Goal: Information Seeking & Learning: Learn about a topic

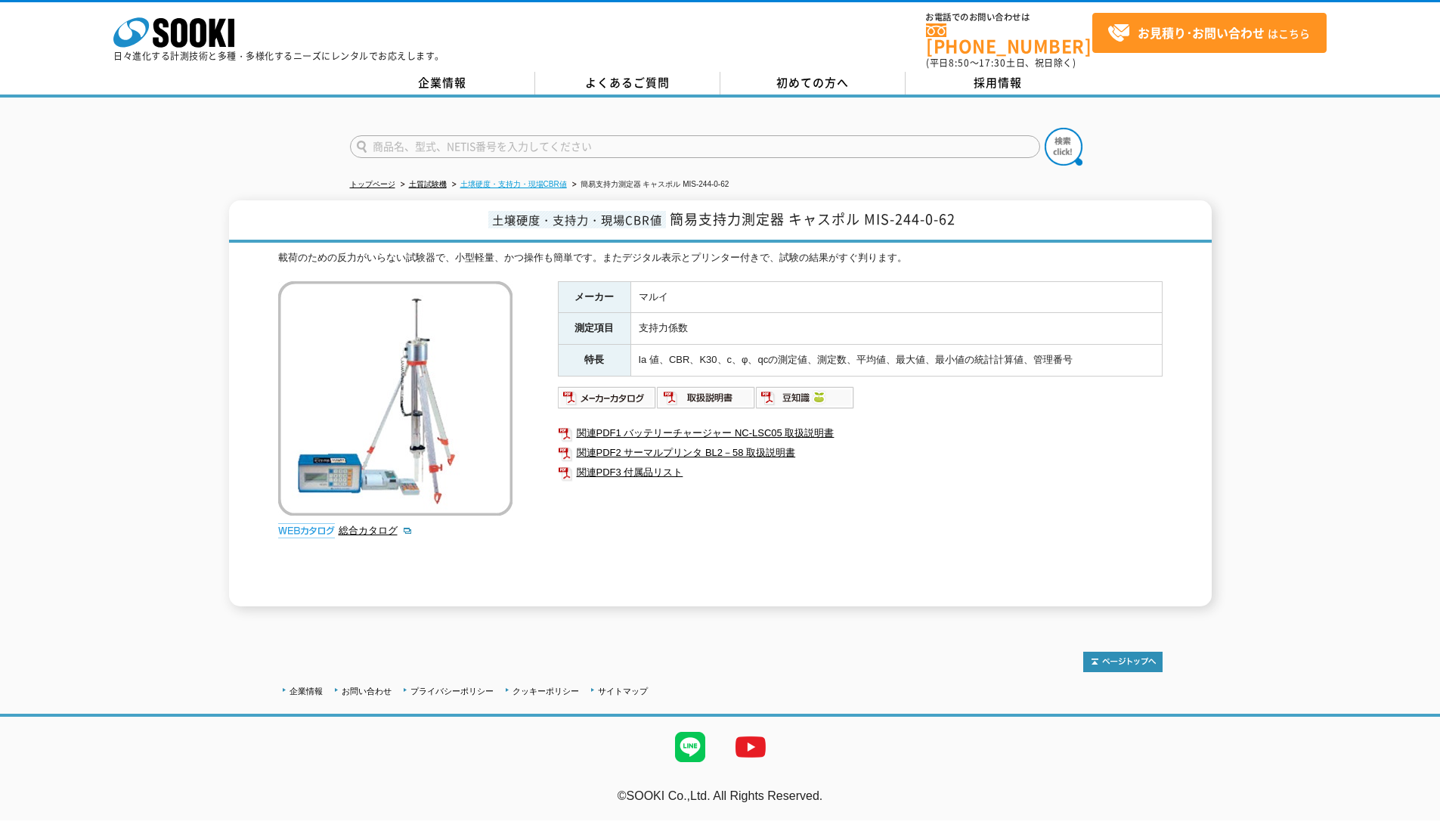
click at [560, 180] on link "土壌硬度・支持力・現場CBR値" at bounding box center [514, 184] width 107 height 9
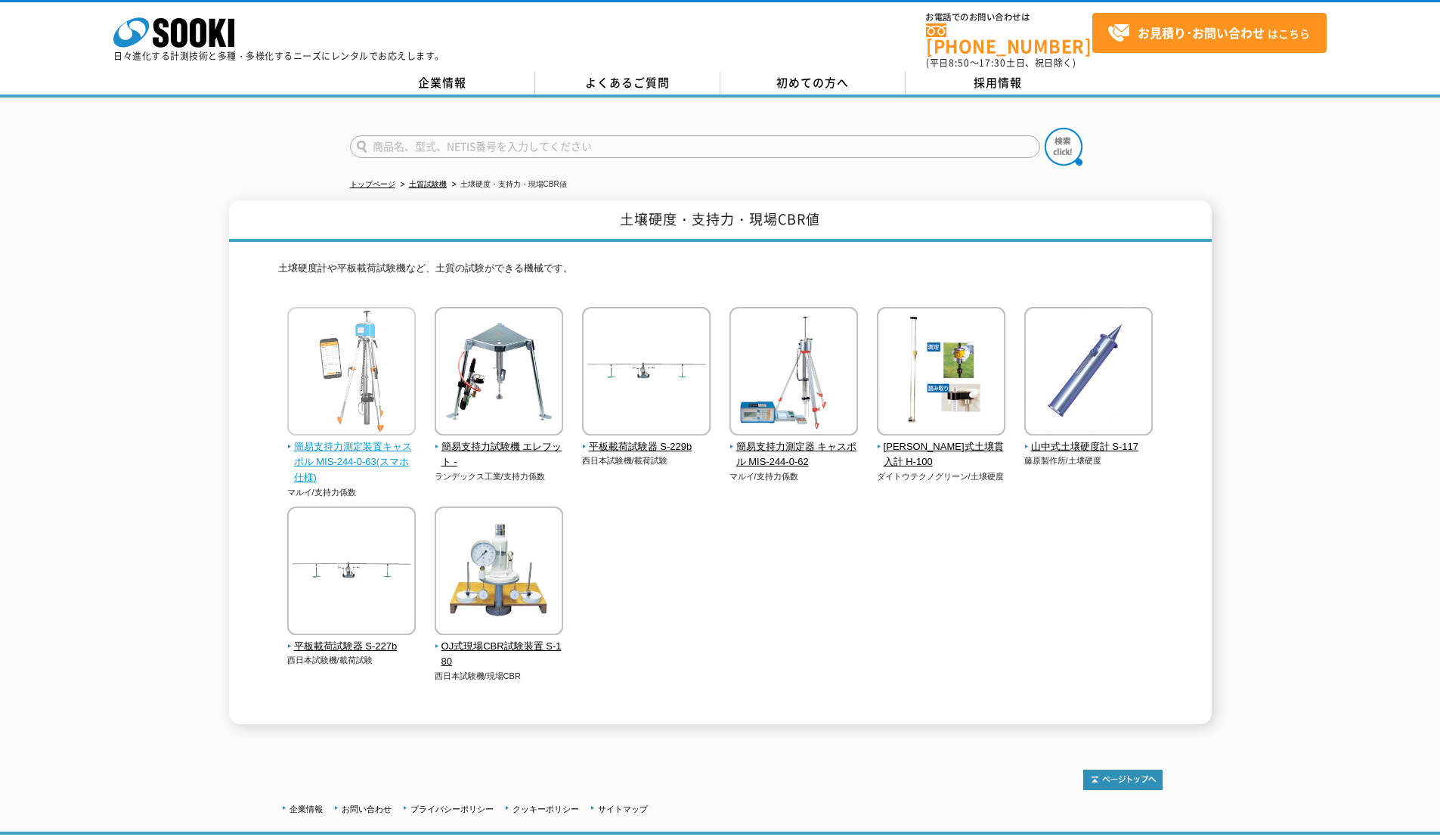
click at [342, 420] on img at bounding box center [351, 373] width 129 height 132
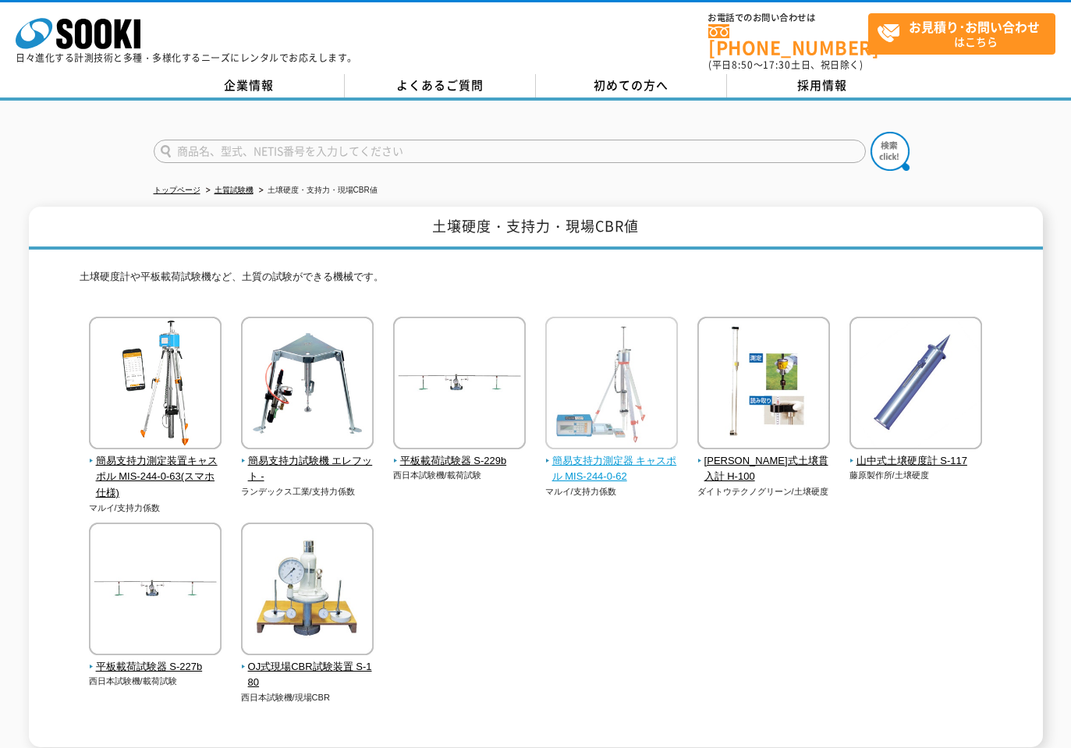
click at [636, 384] on img at bounding box center [611, 385] width 133 height 136
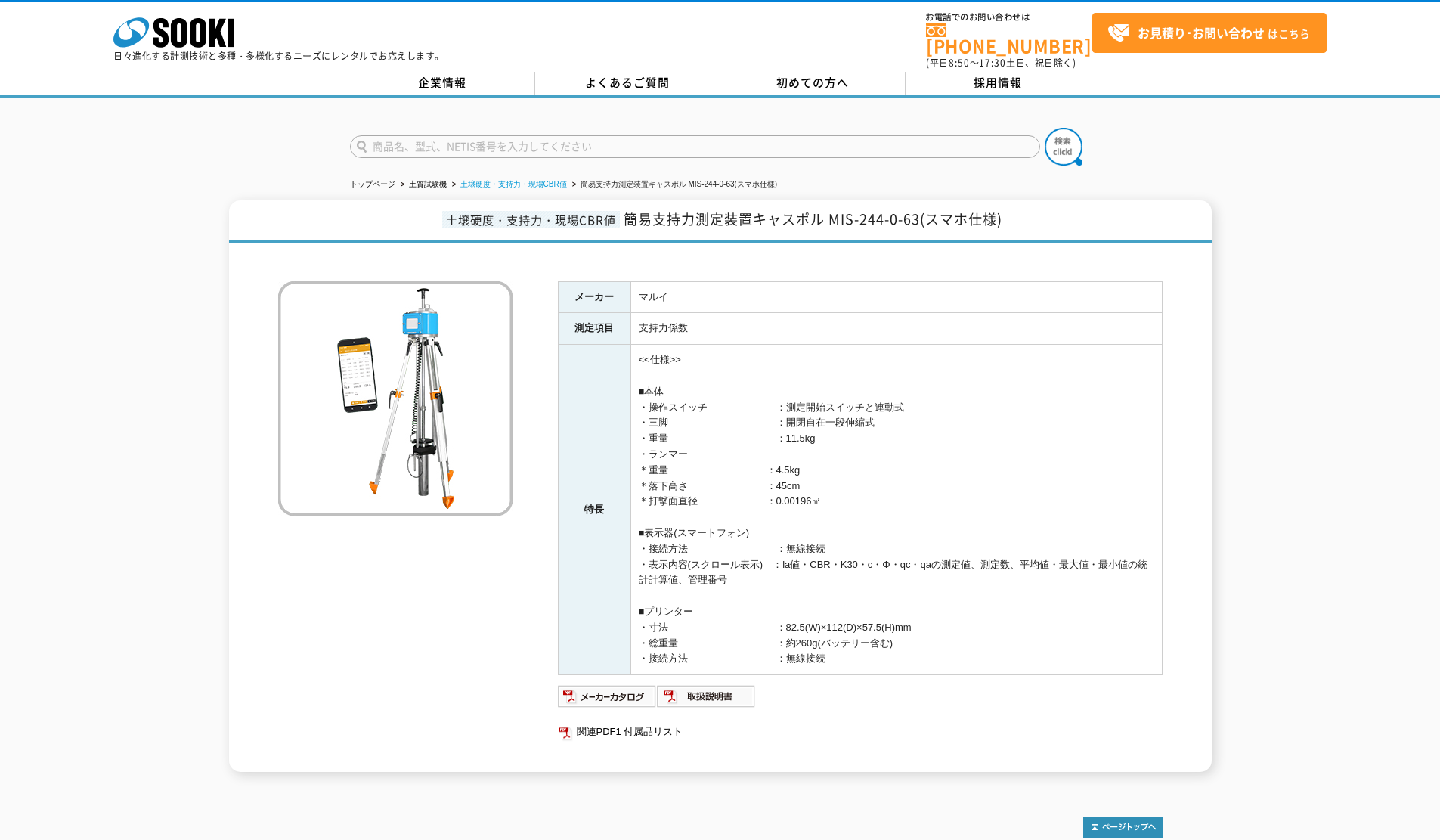
click at [525, 180] on link "土壌硬度・支持力・現場CBR値" at bounding box center [514, 184] width 107 height 9
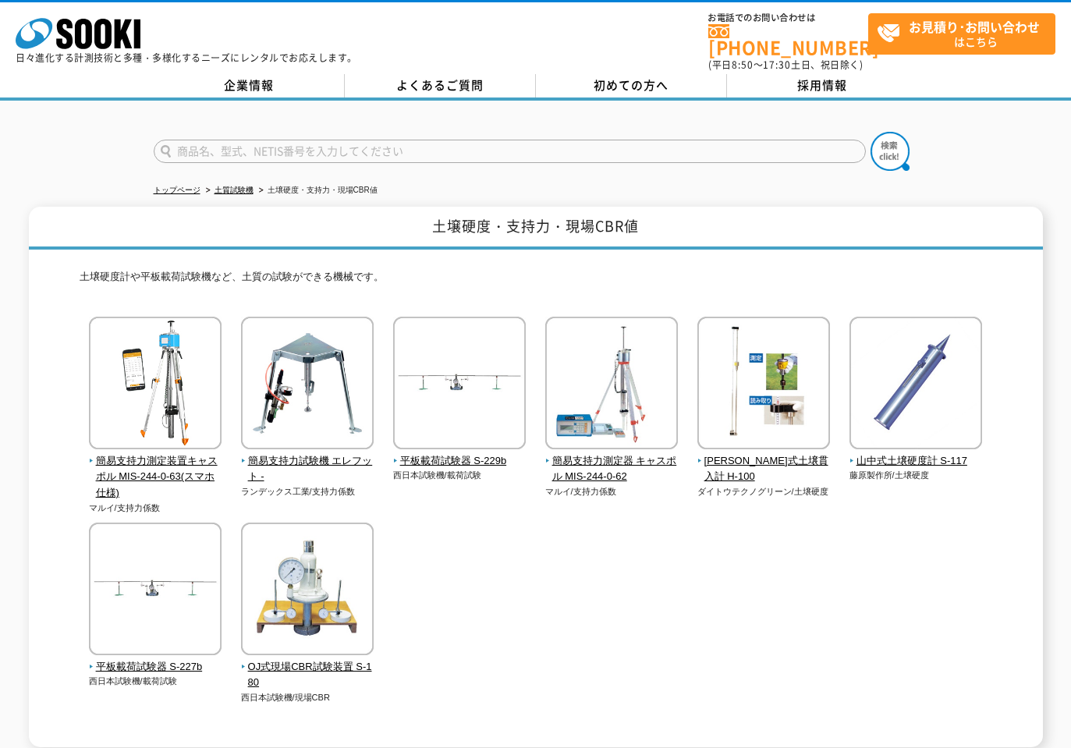
drag, startPoint x: 135, startPoint y: 216, endPoint x: 547, endPoint y: 246, distance: 412.9
click at [140, 216] on h1 "土壌硬度・支持力・現場CBR値" at bounding box center [536, 228] width 1014 height 43
click at [195, 434] on img at bounding box center [155, 385] width 133 height 136
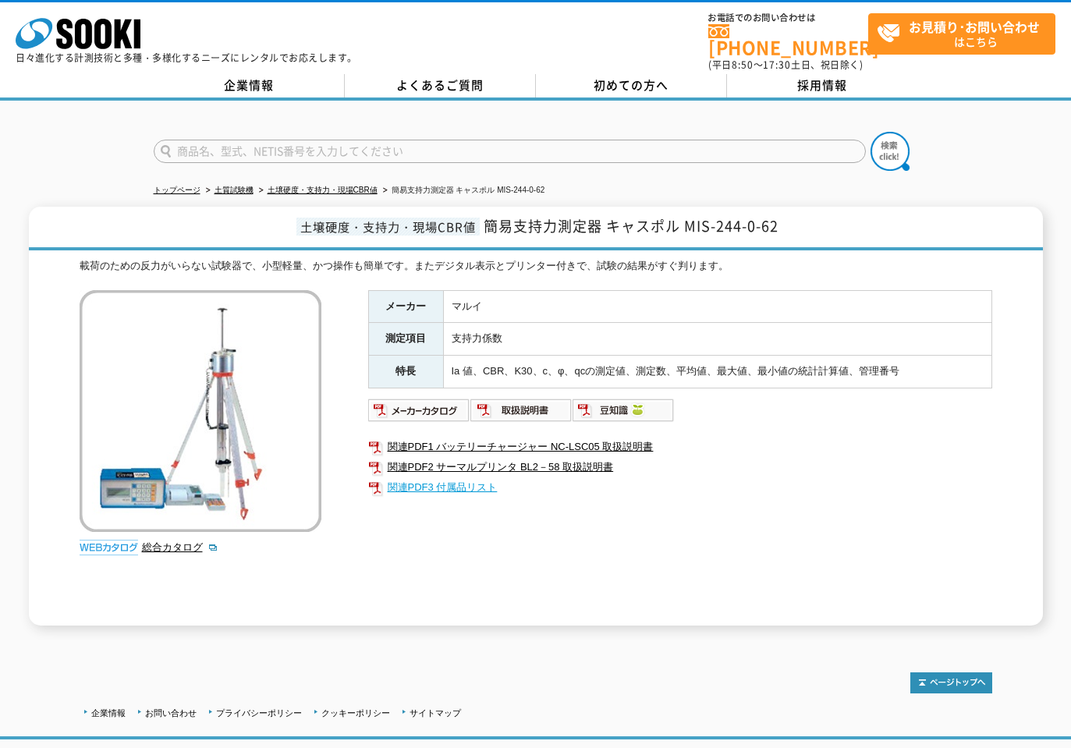
click at [888, 477] on link "関連PDF3 付属品リスト" at bounding box center [680, 487] width 624 height 20
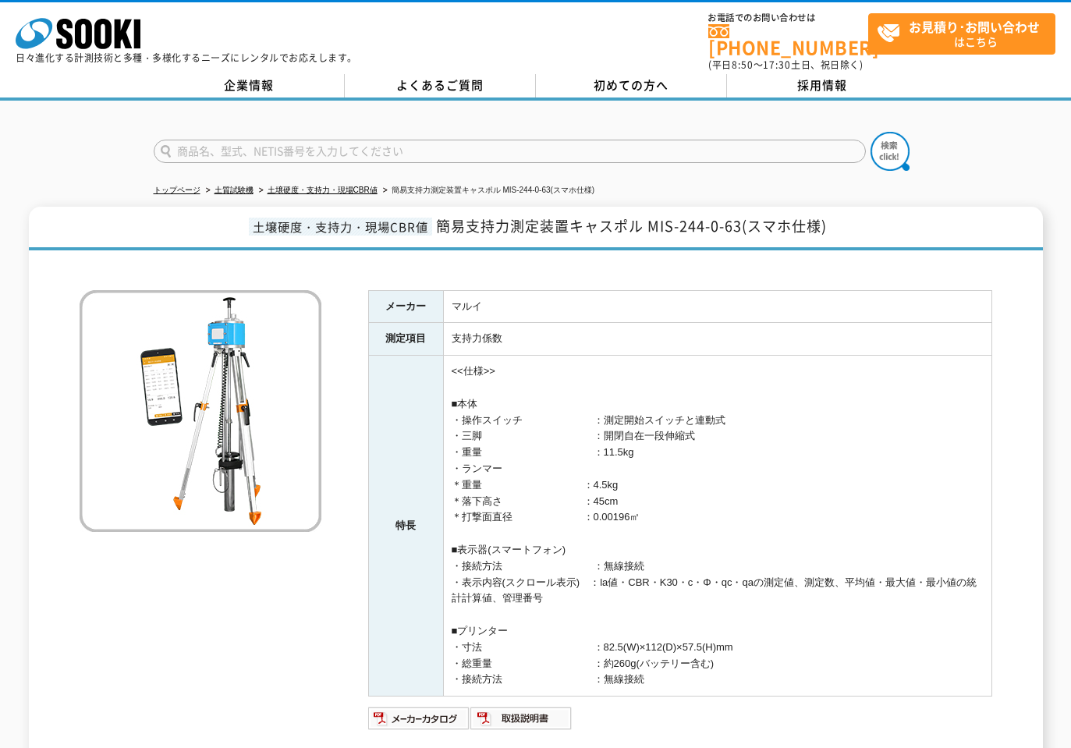
scroll to position [198, 0]
